Goal: Transaction & Acquisition: Purchase product/service

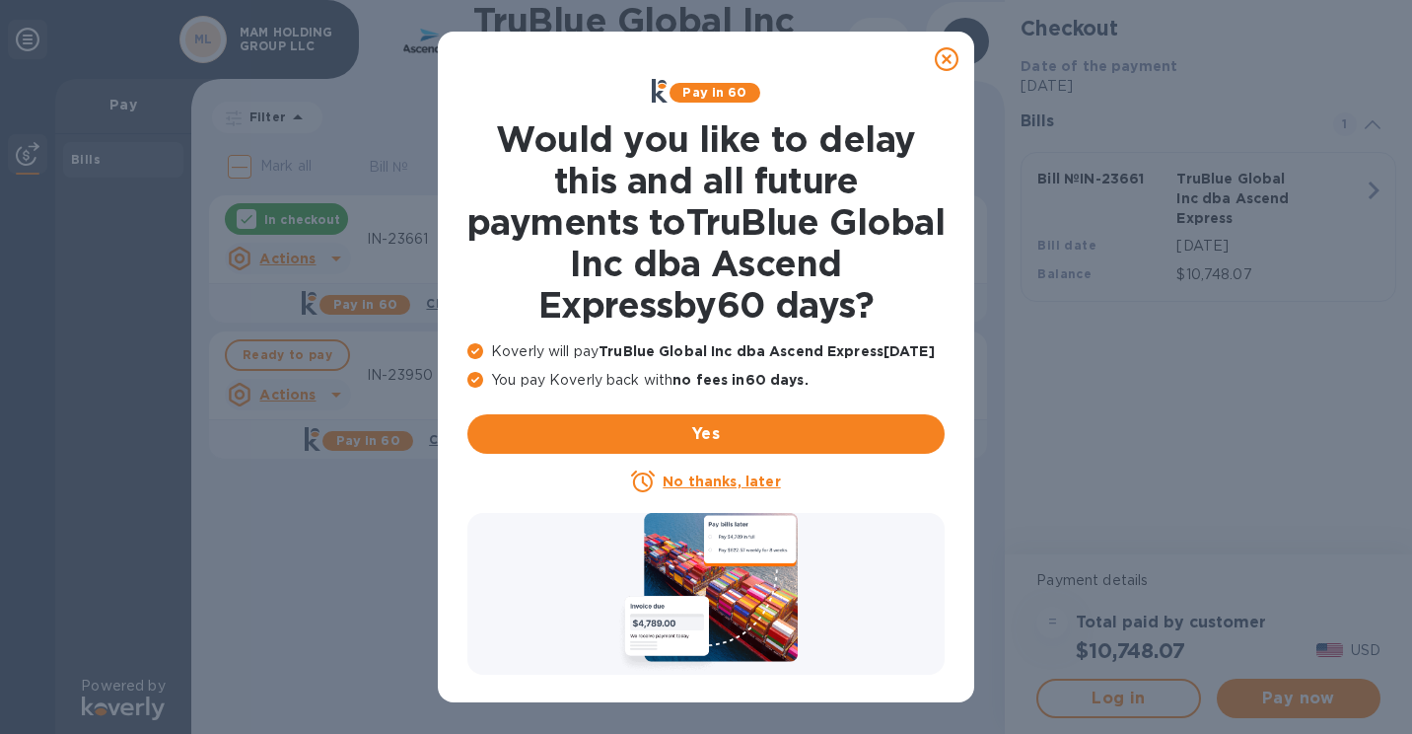
click at [945, 57] on icon at bounding box center [947, 59] width 24 height 24
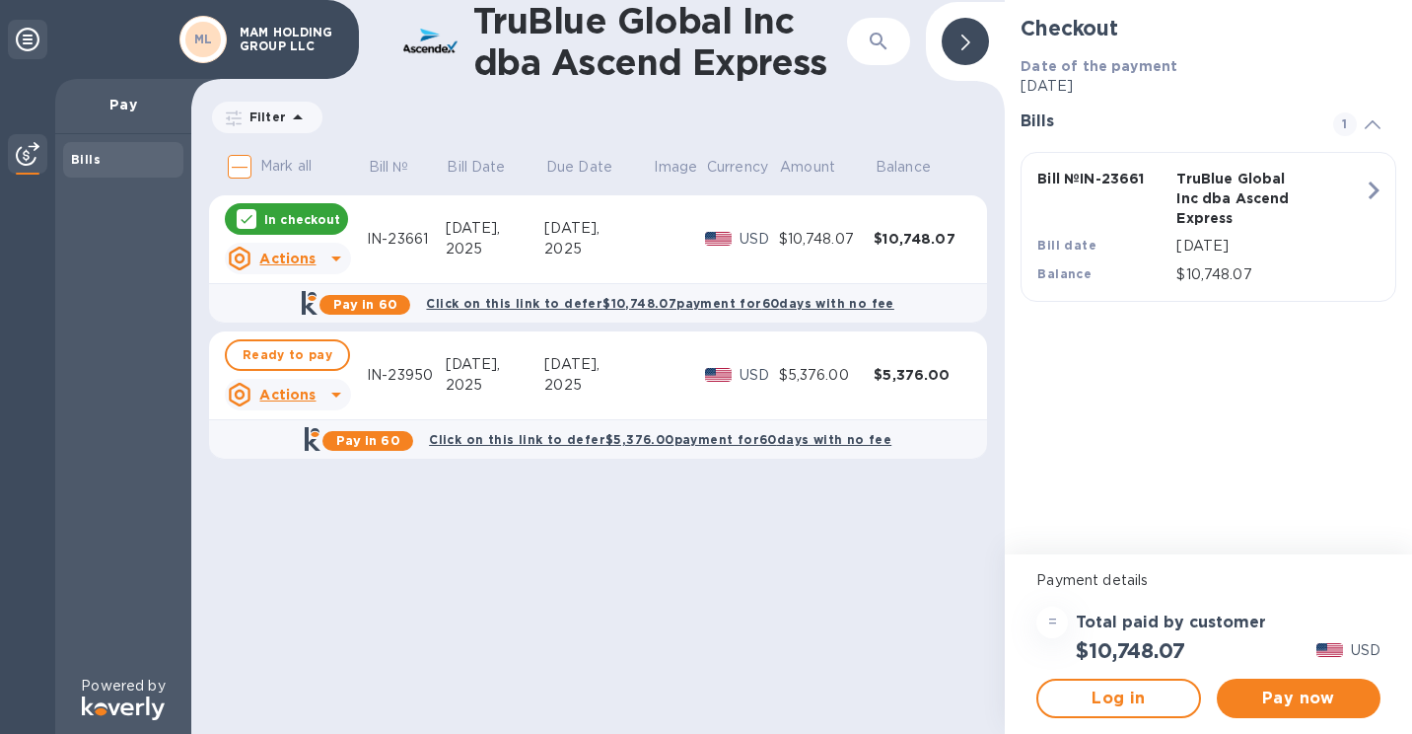
drag, startPoint x: 714, startPoint y: 510, endPoint x: 618, endPoint y: 515, distance: 95.8
click at [618, 515] on div "TruBlue Global Inc dba Ascend Express ​ Filter Amount Mark all Bill № Bill Date…" at bounding box center [598, 367] width 814 height 734
drag, startPoint x: 694, startPoint y: 555, endPoint x: 539, endPoint y: 517, distance: 159.5
click at [539, 517] on div "TruBlue Global Inc dba Ascend Express ​ Filter Amount Mark all Bill № Bill Date…" at bounding box center [598, 367] width 814 height 734
drag, startPoint x: 864, startPoint y: 524, endPoint x: 746, endPoint y: 494, distance: 122.0
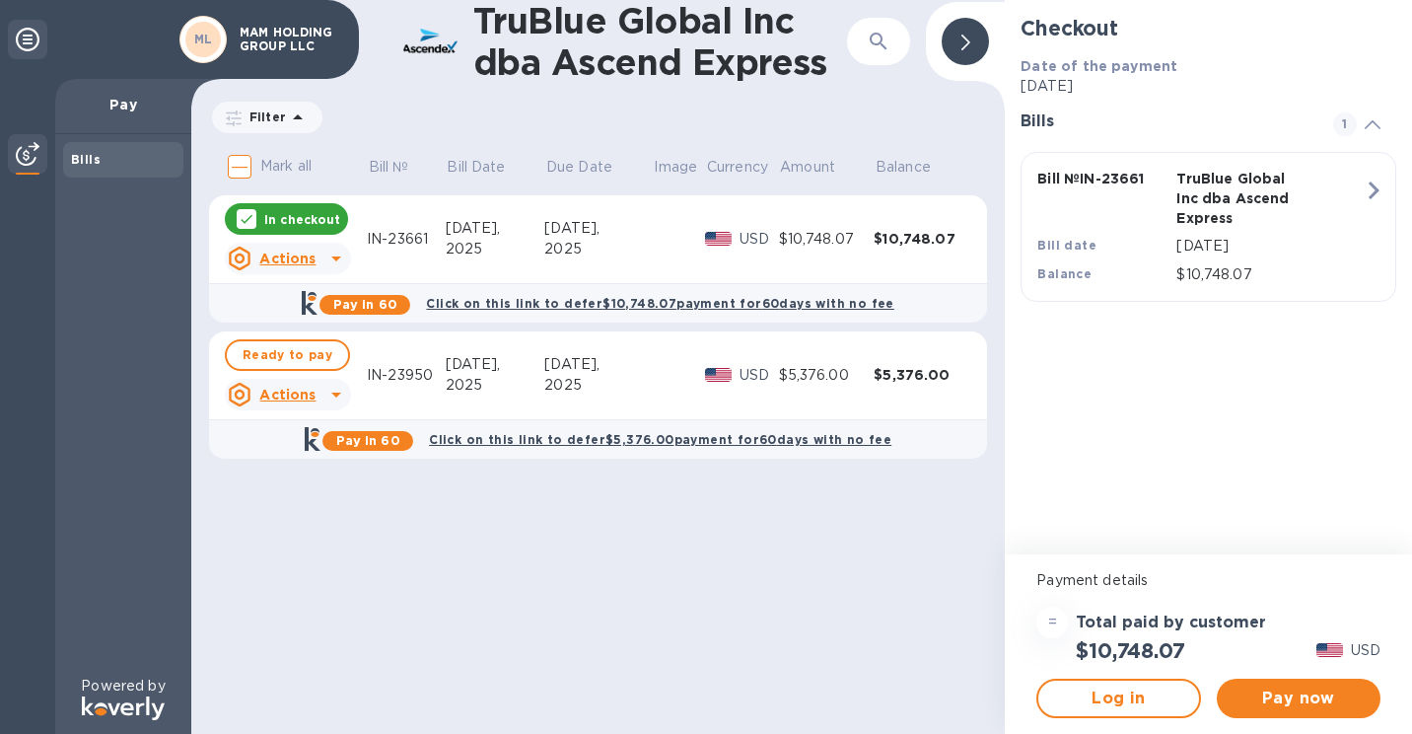
click at [746, 494] on div "TruBlue Global Inc dba Ascend Express ​ Filter Amount Mark all Bill № Bill Date…" at bounding box center [598, 367] width 814 height 734
click at [1272, 698] on span "Pay now" at bounding box center [1299, 698] width 132 height 24
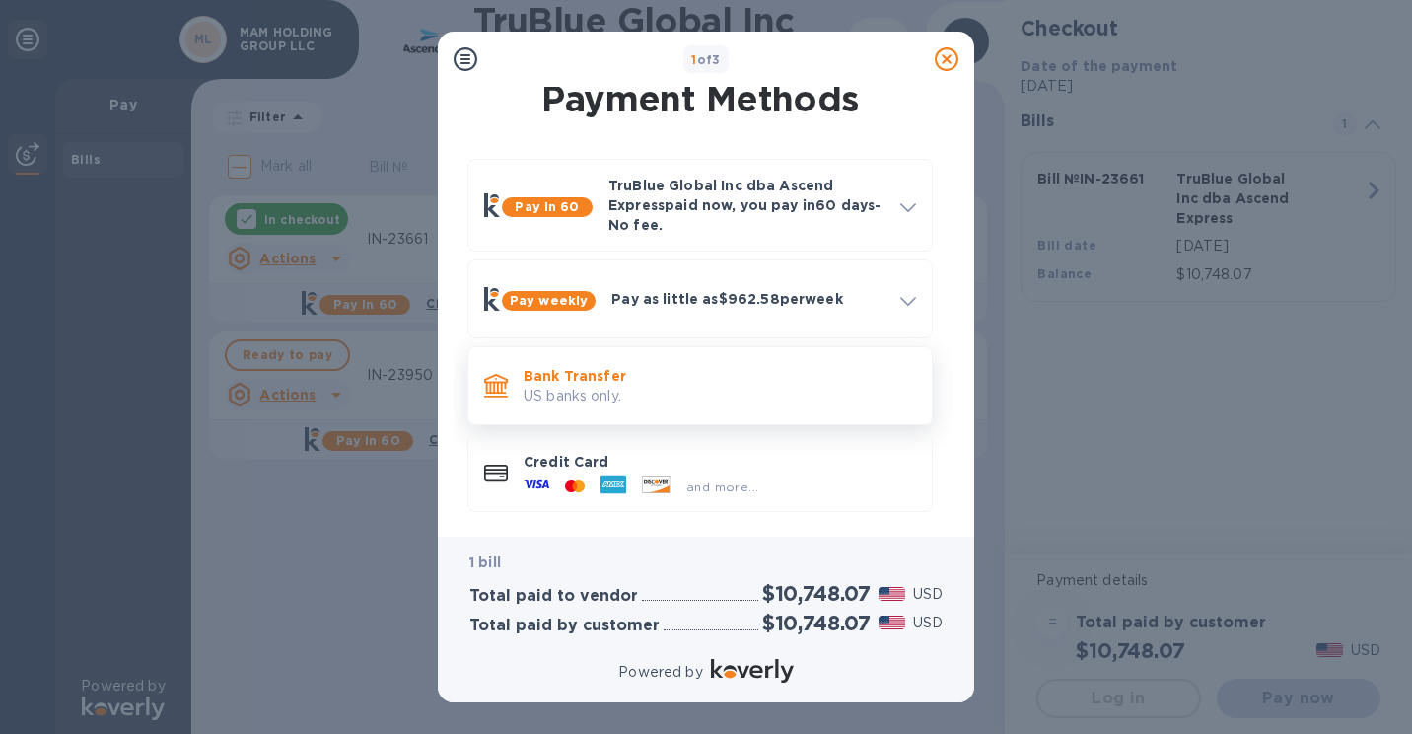
scroll to position [19, 0]
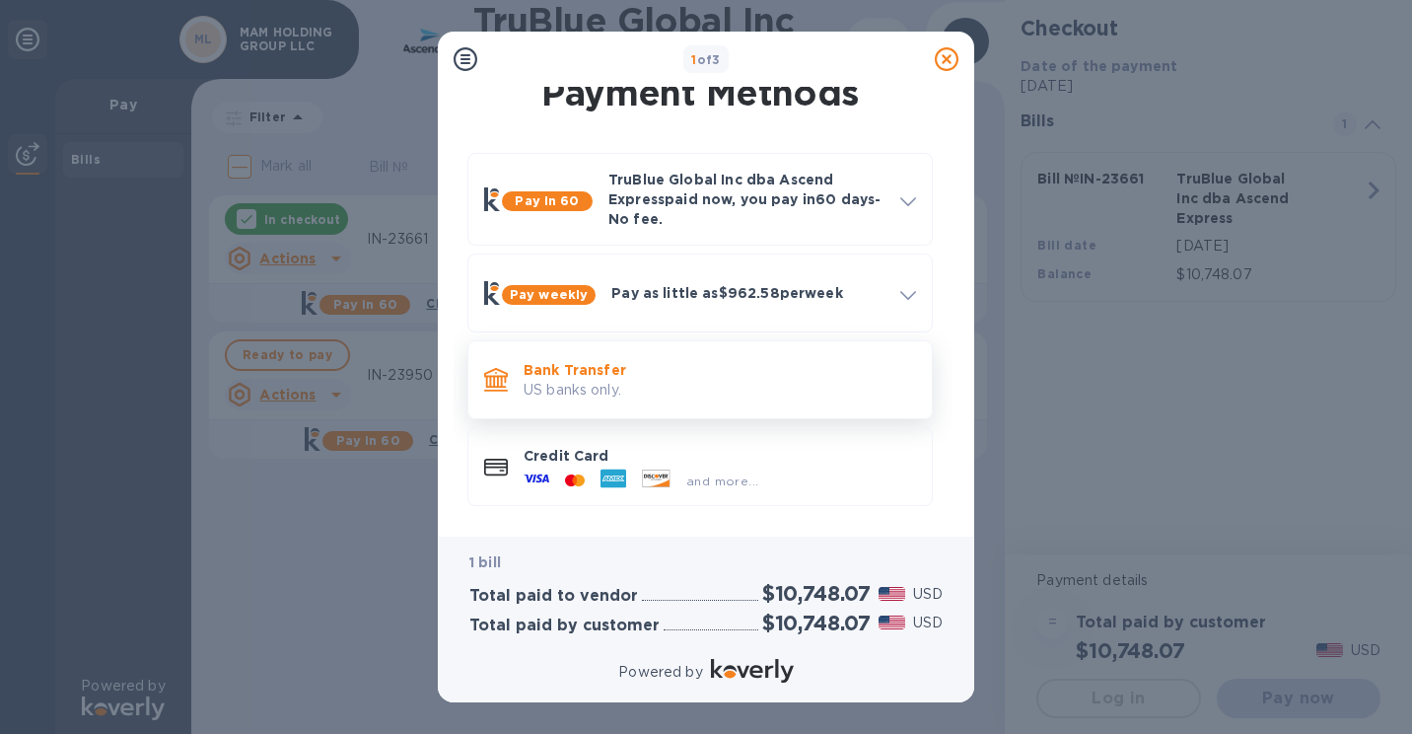
click at [739, 363] on p "Bank Transfer" at bounding box center [720, 370] width 393 height 20
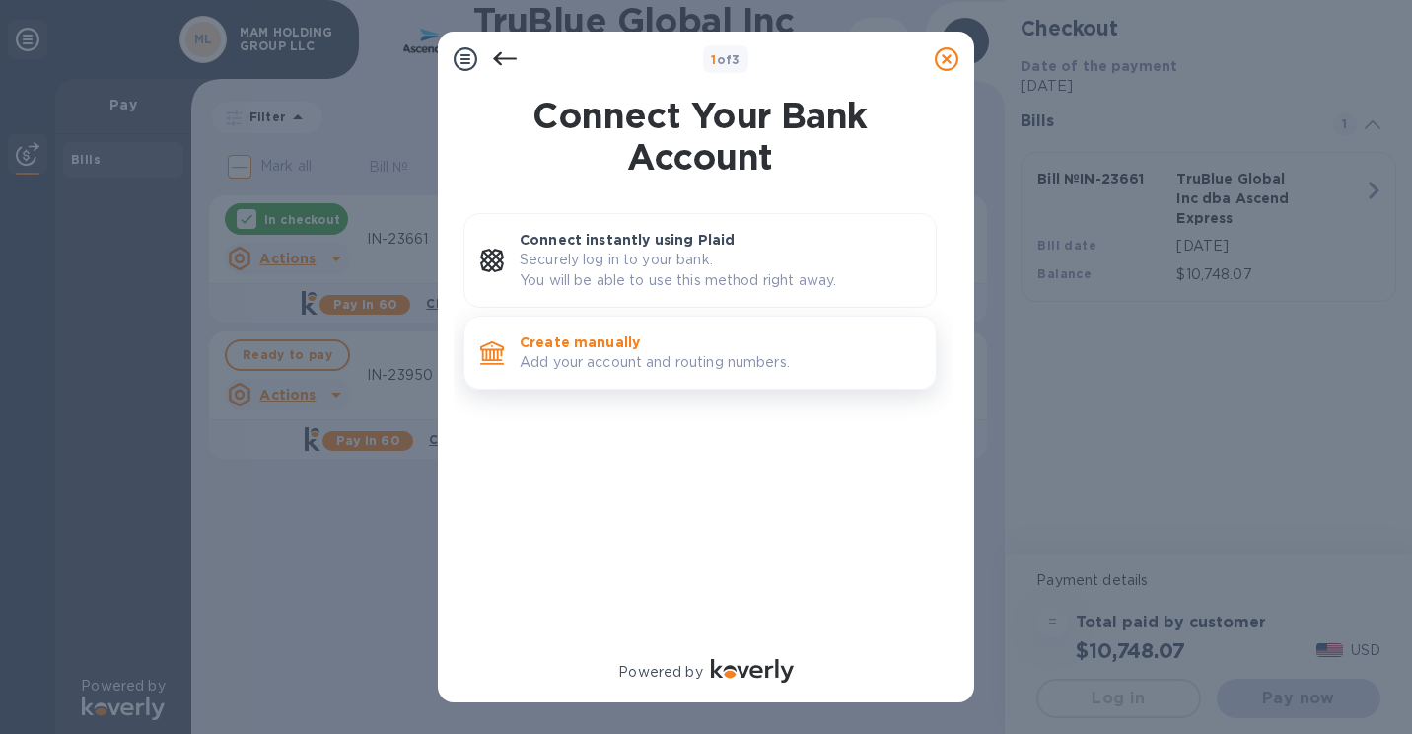
click at [722, 371] on p "Add your account and routing numbers." at bounding box center [720, 362] width 400 height 21
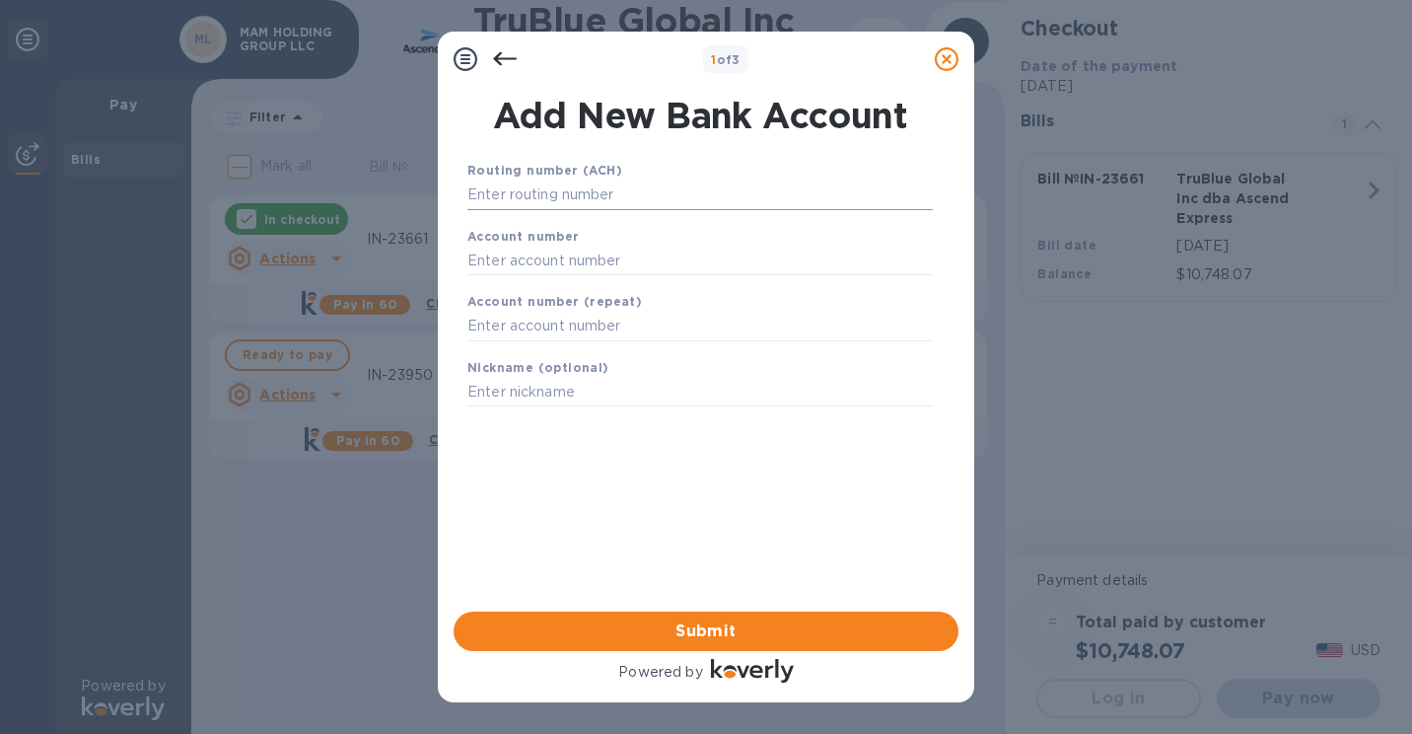
click at [539, 204] on input "text" at bounding box center [700, 195] width 466 height 30
type input "036001808"
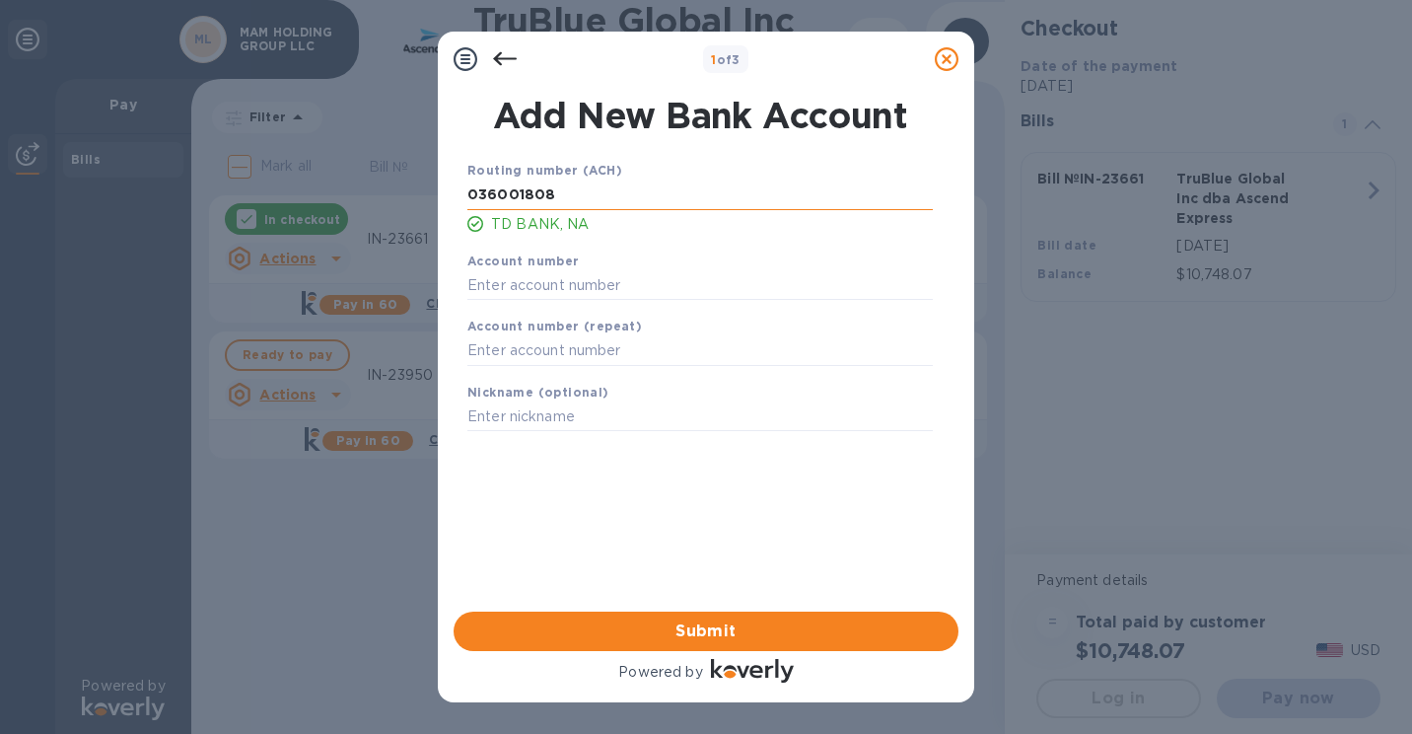
click at [647, 192] on input "036001808" at bounding box center [700, 195] width 466 height 30
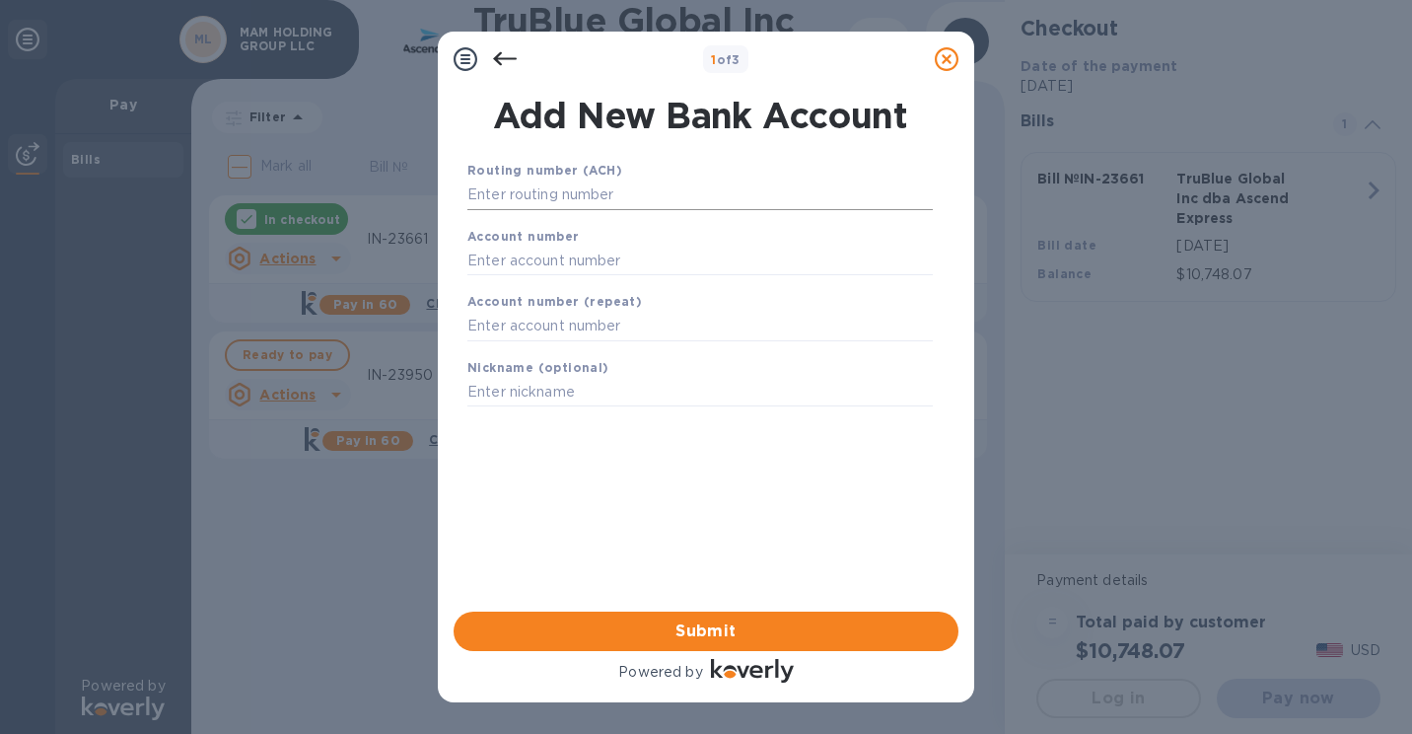
click at [551, 206] on input "text" at bounding box center [700, 195] width 466 height 30
type input "031308302"
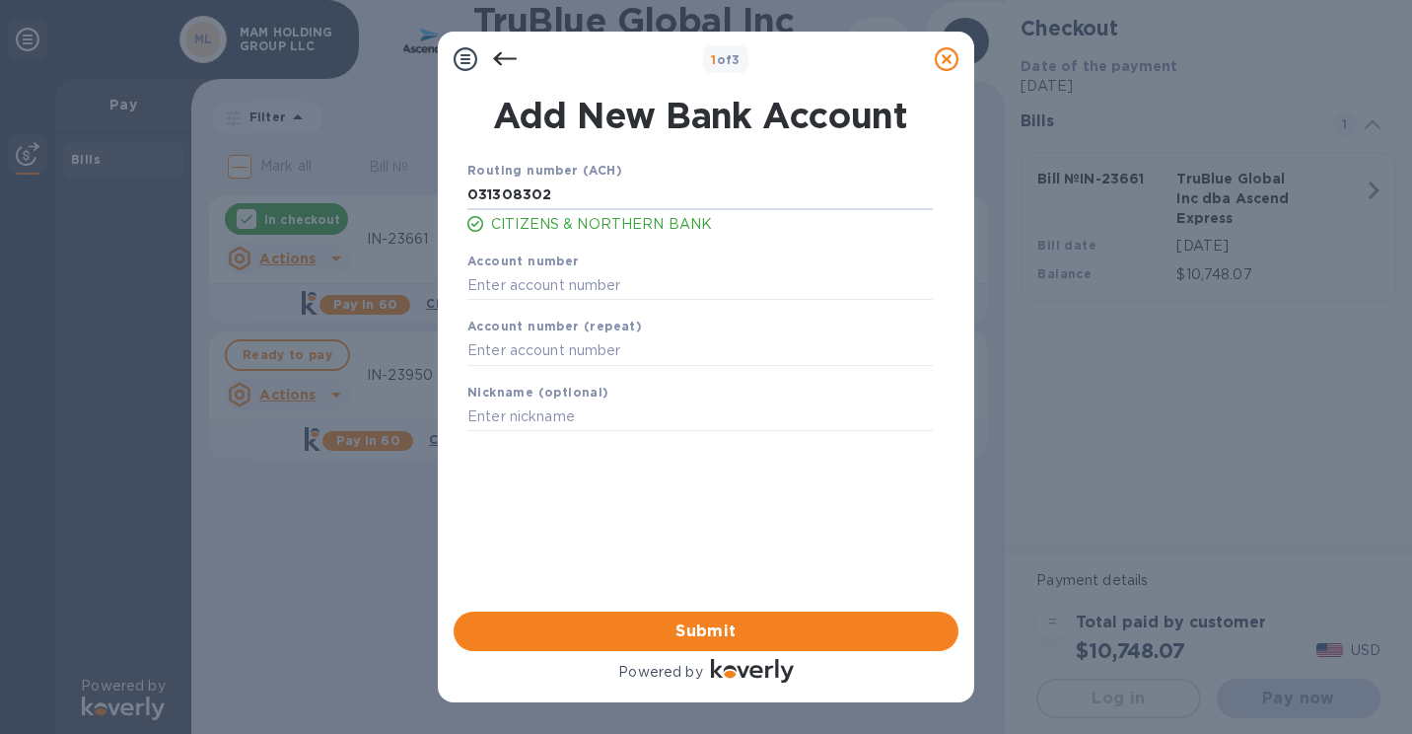
drag, startPoint x: 567, startPoint y: 192, endPoint x: 452, endPoint y: 196, distance: 115.5
click at [452, 197] on div "Add New Bank Account Routing number (ACH) [US_BANK_ROUTING_MICR] CITIZENS & NOR…" at bounding box center [706, 349] width 537 height 525
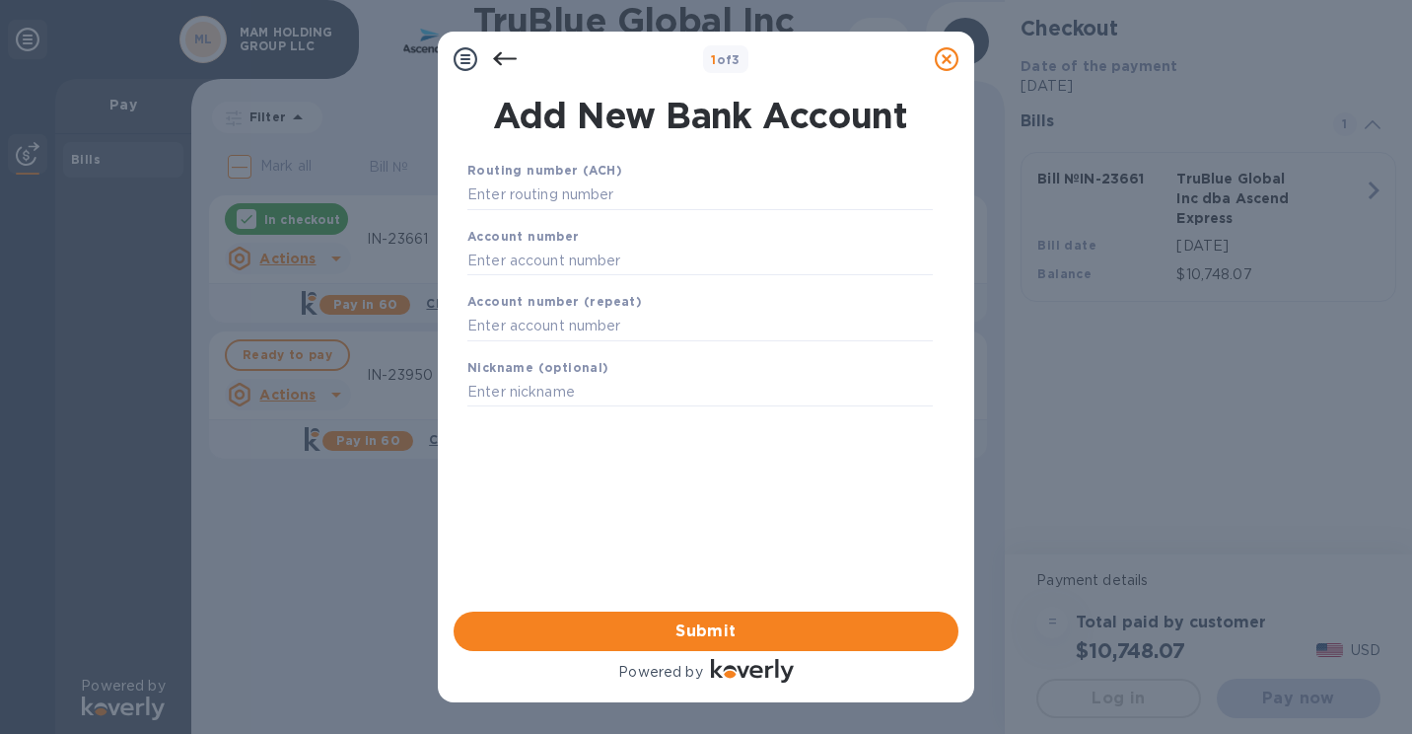
click at [836, 467] on div "Routing number (ACH) Account number Account number (repeat) Nickname (optional)…" at bounding box center [700, 360] width 505 height 432
drag, startPoint x: 771, startPoint y: 480, endPoint x: 688, endPoint y: 473, distance: 83.1
click at [688, 473] on div "Routing number (ACH) Account number Account number (repeat) Nickname (optional)…" at bounding box center [700, 360] width 505 height 432
drag, startPoint x: 688, startPoint y: 473, endPoint x: 622, endPoint y: 466, distance: 66.4
click at [622, 466] on div "Routing number (ACH) Account number Account number (repeat) Nickname (optional)…" at bounding box center [700, 360] width 505 height 432
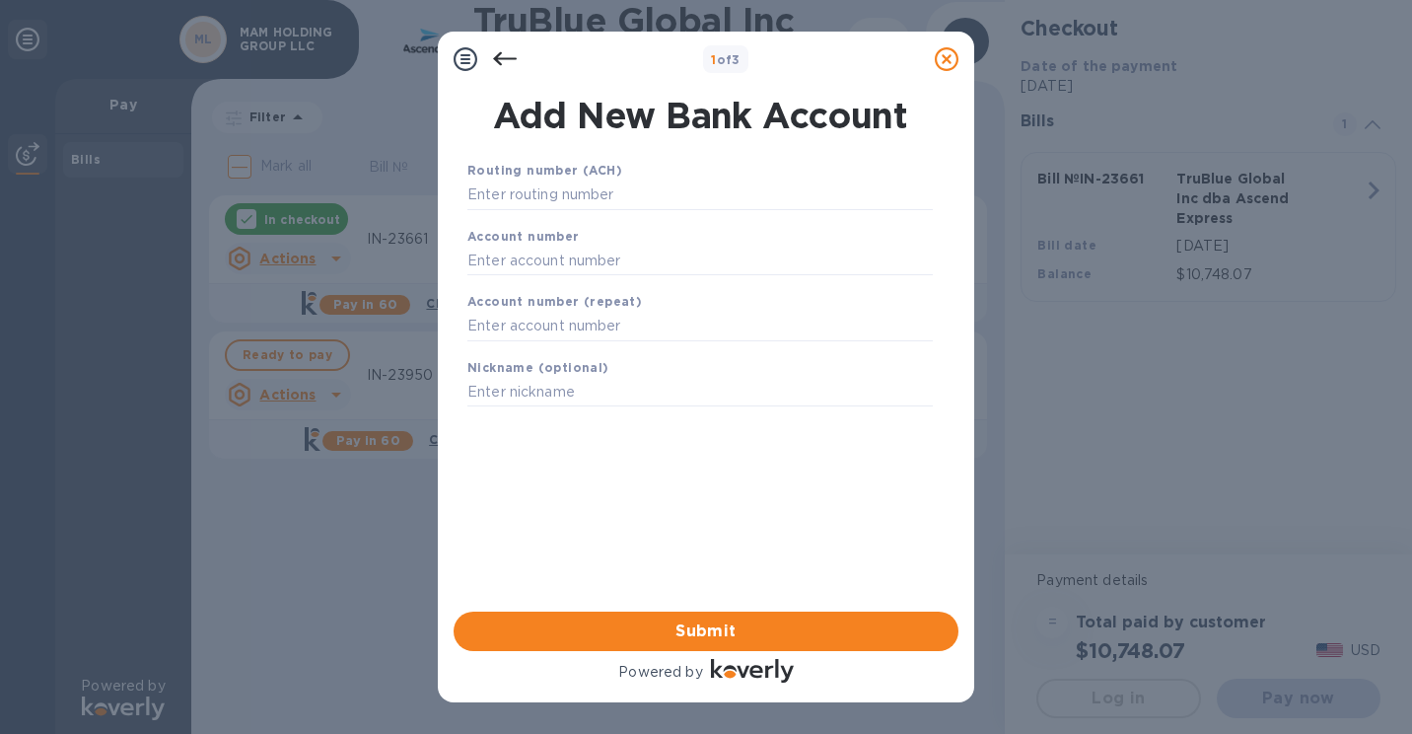
drag, startPoint x: 711, startPoint y: 442, endPoint x: 666, endPoint y: 452, distance: 46.4
click at [666, 452] on div "Routing number (ACH) Account number Account number (repeat) Nickname (optional)…" at bounding box center [700, 360] width 505 height 432
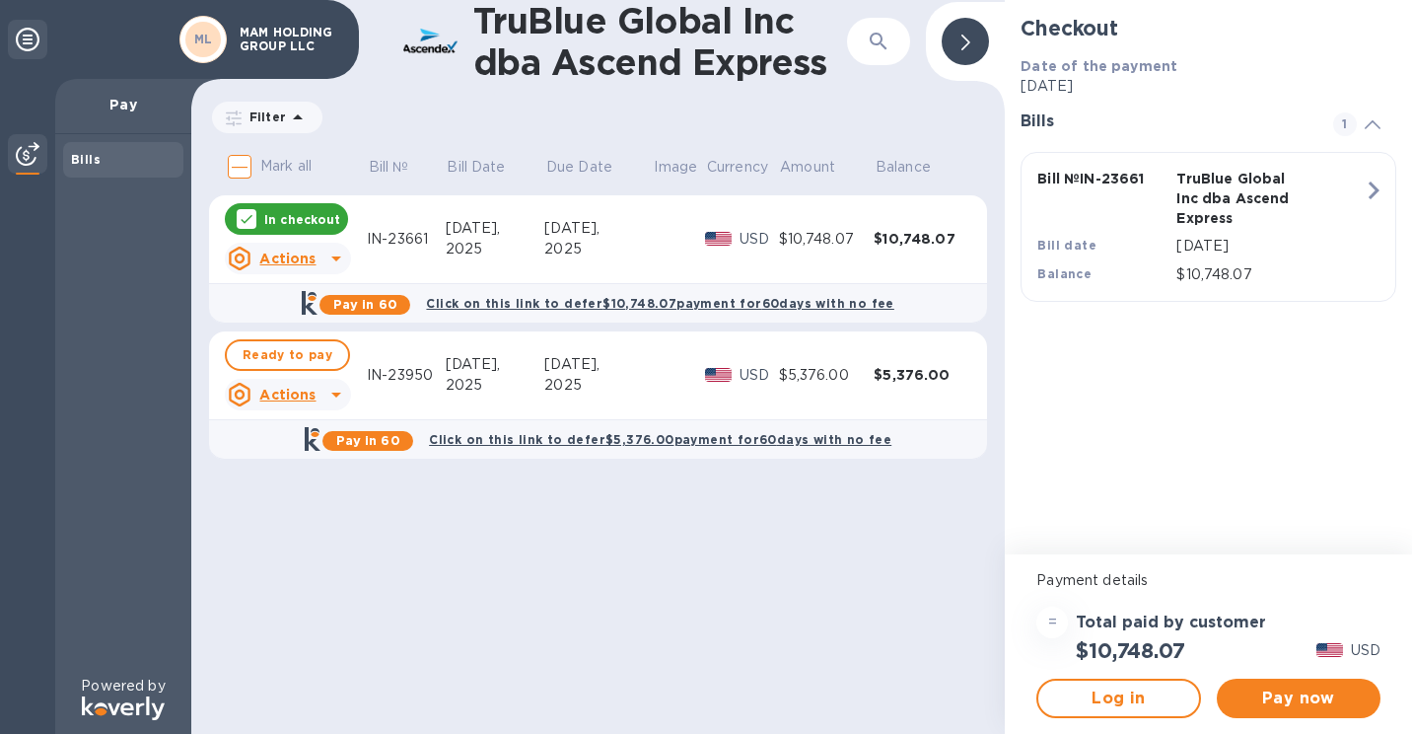
drag, startPoint x: 655, startPoint y: 581, endPoint x: 497, endPoint y: 538, distance: 163.4
click at [497, 538] on div "TruBlue Global Inc dba Ascend Express ​ Filter Amount Mark all Bill № Bill Date…" at bounding box center [598, 367] width 814 height 734
drag, startPoint x: 640, startPoint y: 509, endPoint x: 533, endPoint y: 513, distance: 107.6
click at [533, 513] on div "TruBlue Global Inc dba Ascend Express ​ Filter Amount Mark all Bill № Bill Date…" at bounding box center [598, 367] width 814 height 734
